Goal: Information Seeking & Learning: Learn about a topic

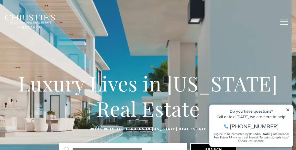
click at [287, 108] on icon at bounding box center [288, 110] width 4 height 4
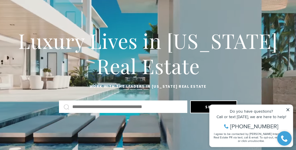
scroll to position [43, 0]
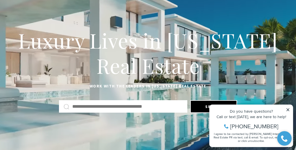
click at [288, 111] on icon at bounding box center [288, 110] width 4 height 4
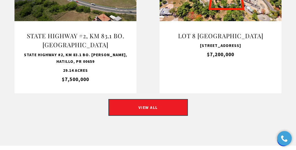
scroll to position [655, 0]
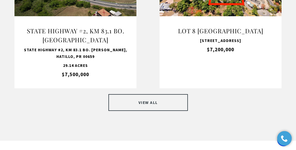
click at [171, 94] on link "VIEW ALL" at bounding box center [149, 102] width 80 height 17
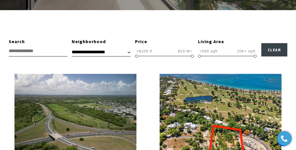
scroll to position [165, 0]
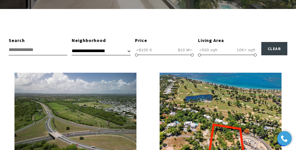
click at [186, 49] on span "$10 M+" at bounding box center [185, 49] width 17 height 5
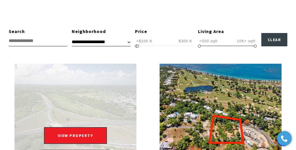
type input "**********"
drag, startPoint x: 191, startPoint y: 45, endPoint x: 136, endPoint y: 67, distance: 59.5
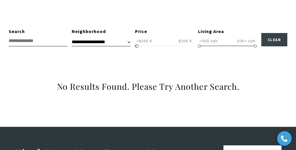
drag, startPoint x: 283, startPoint y: 41, endPoint x: 225, endPoint y: 9, distance: 66.8
click at [225, 9] on div "**********" at bounding box center [148, 63] width 296 height 127
